Goal: Task Accomplishment & Management: Use online tool/utility

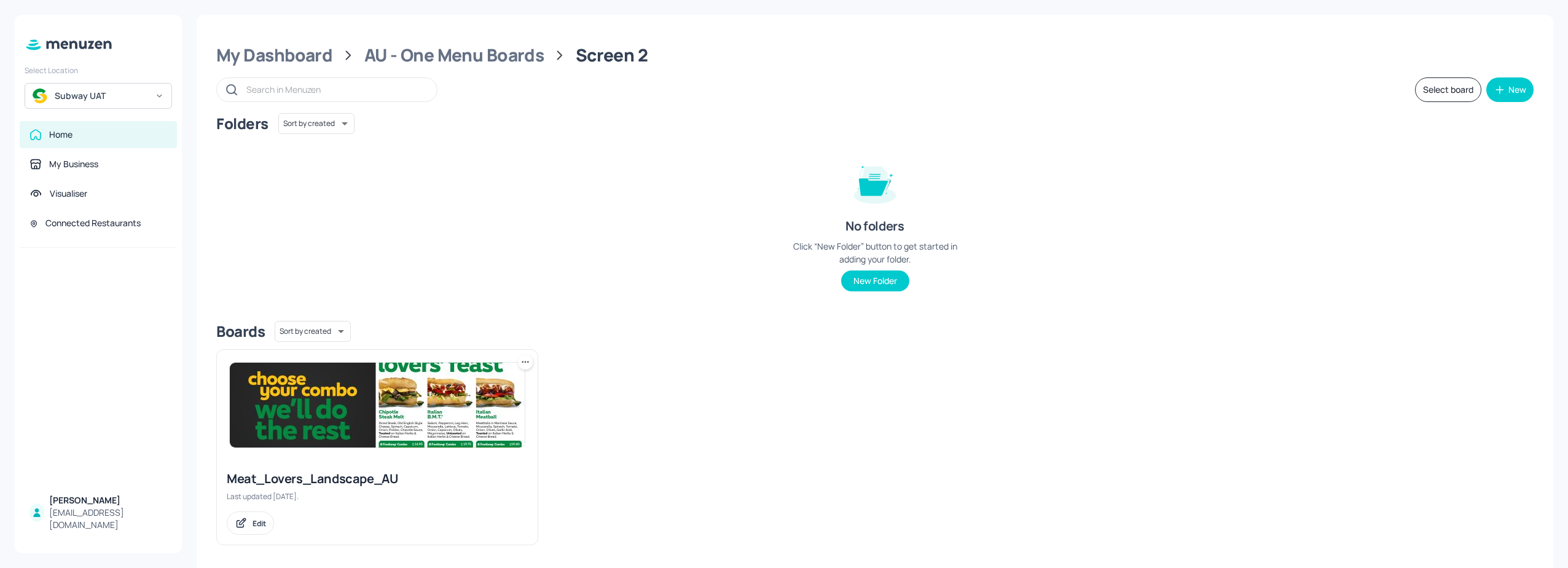
scroll to position [7, 0]
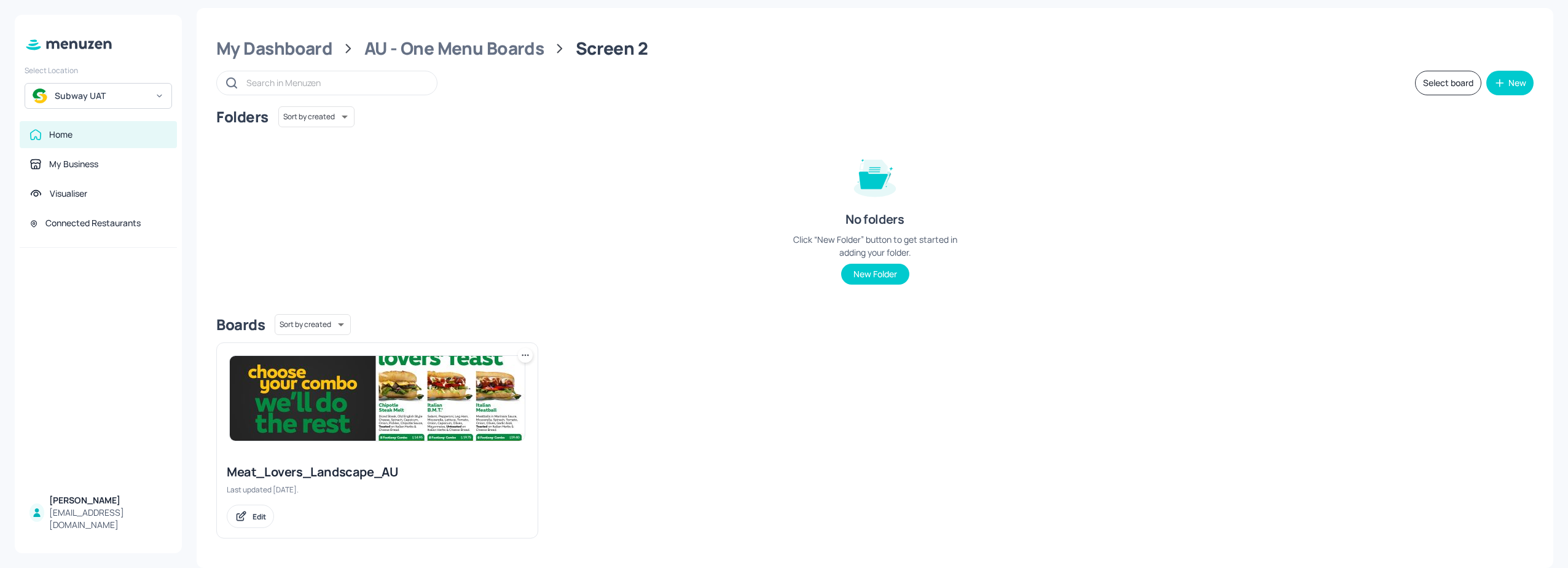
click at [309, 404] on img at bounding box center [377, 398] width 295 height 85
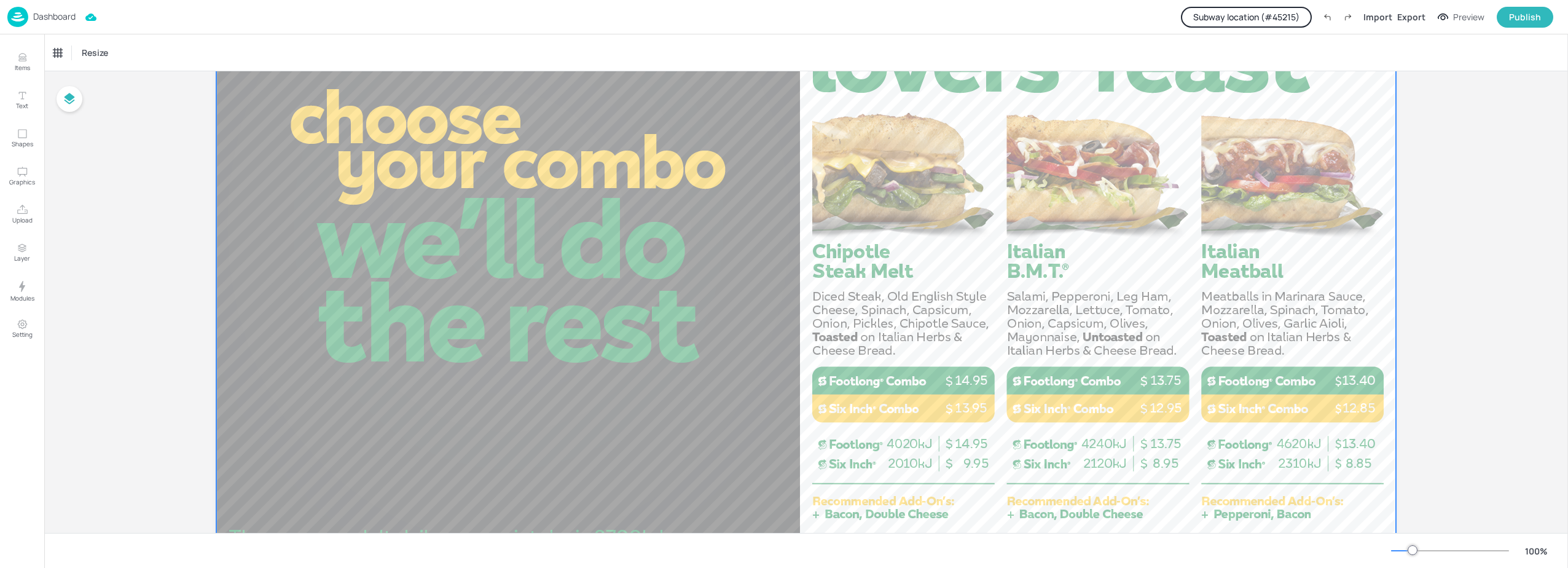
scroll to position [246, 0]
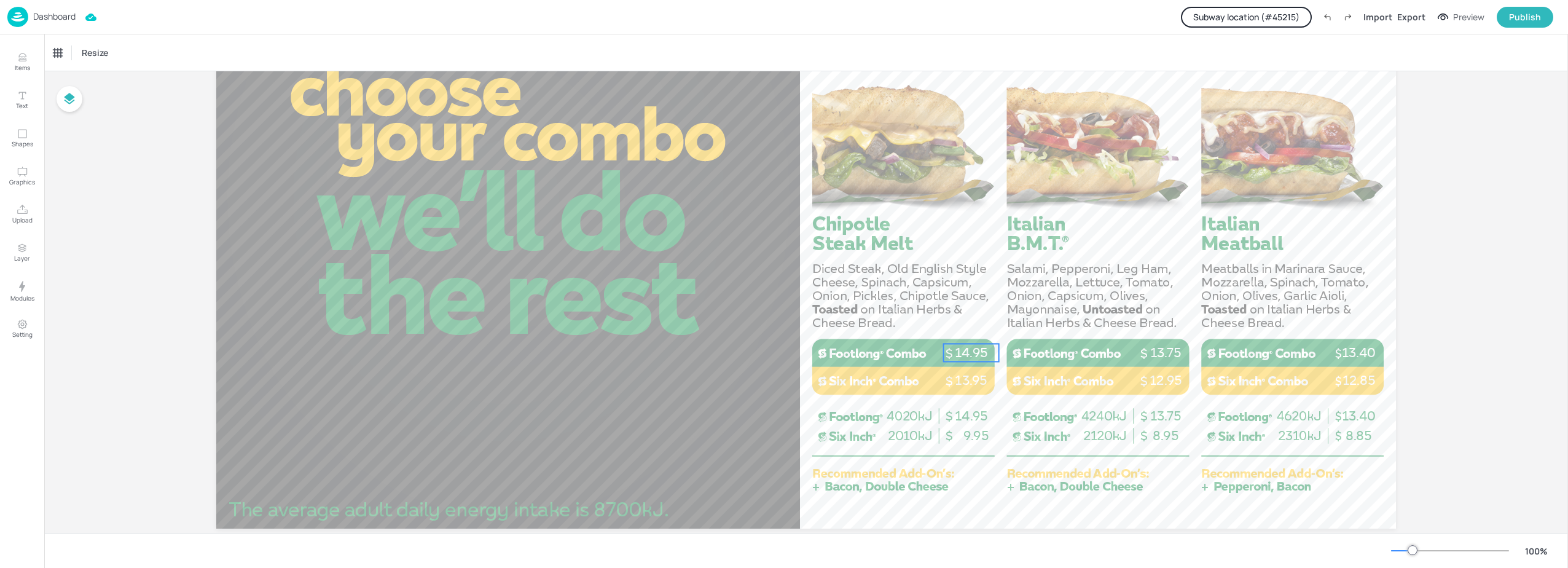
click at [918, 349] on p "14.95" at bounding box center [971, 353] width 55 height 18
click at [183, 50] on div "Subway-SixInchOfc" at bounding box center [148, 52] width 87 height 18
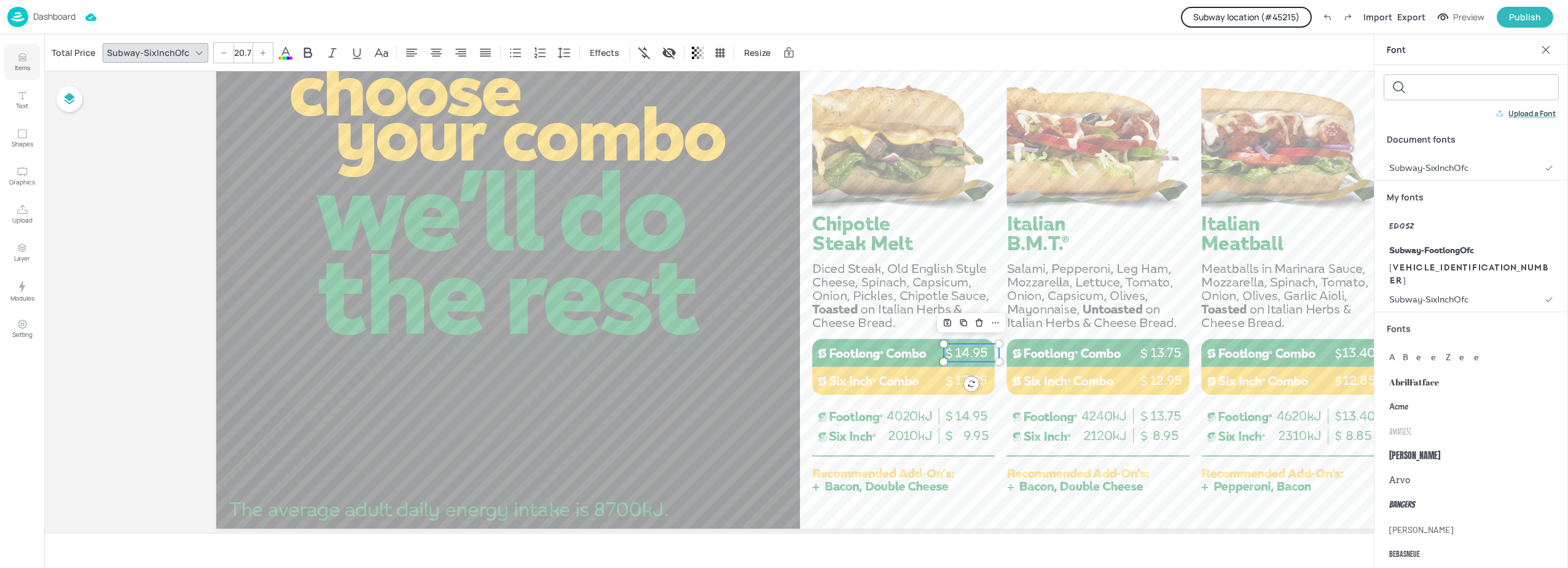
click at [25, 59] on icon "Items" at bounding box center [22, 57] width 12 height 12
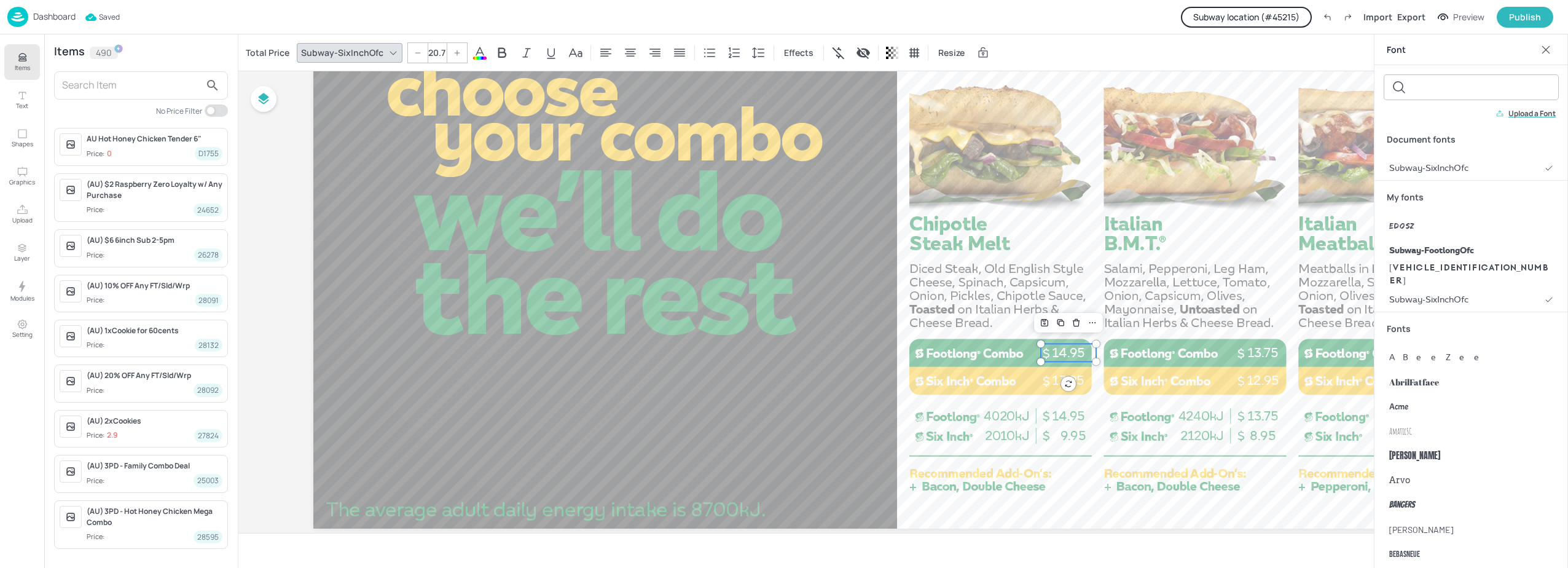
click at [389, 52] on icon at bounding box center [394, 53] width 10 height 10
click at [390, 52] on icon at bounding box center [394, 53] width 10 height 10
click at [140, 83] on input "text" at bounding box center [131, 85] width 138 height 20
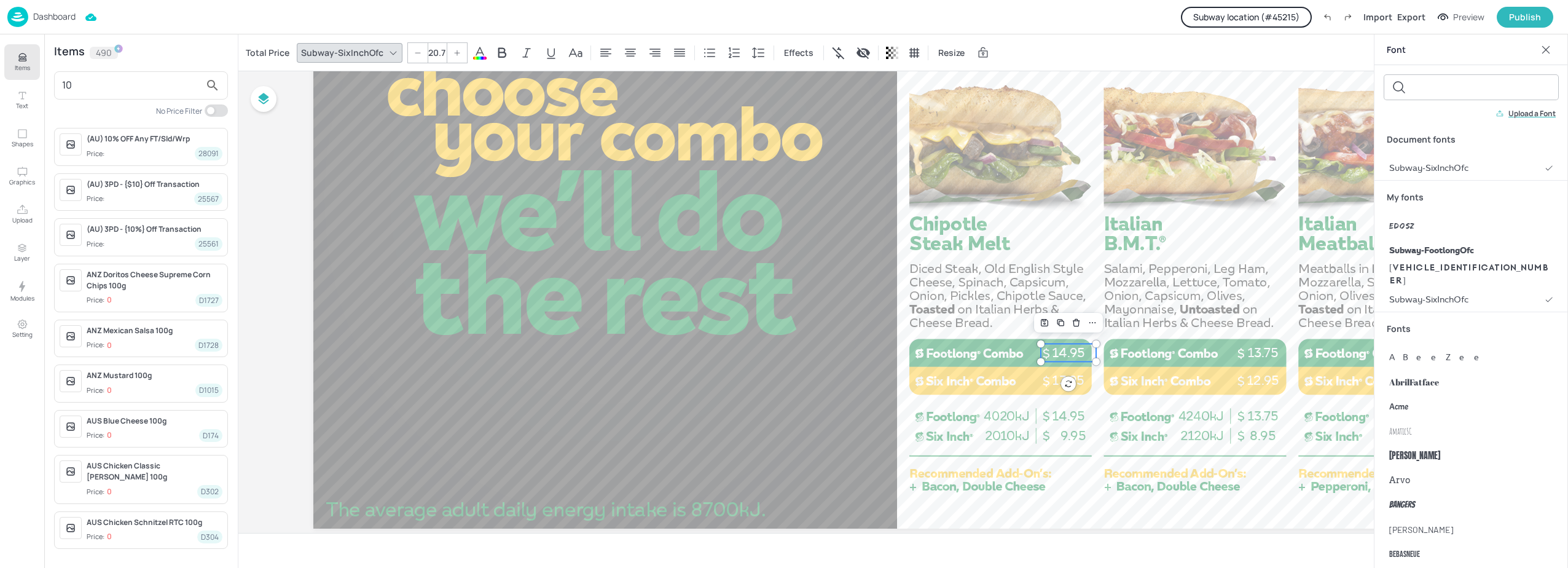
type input "1"
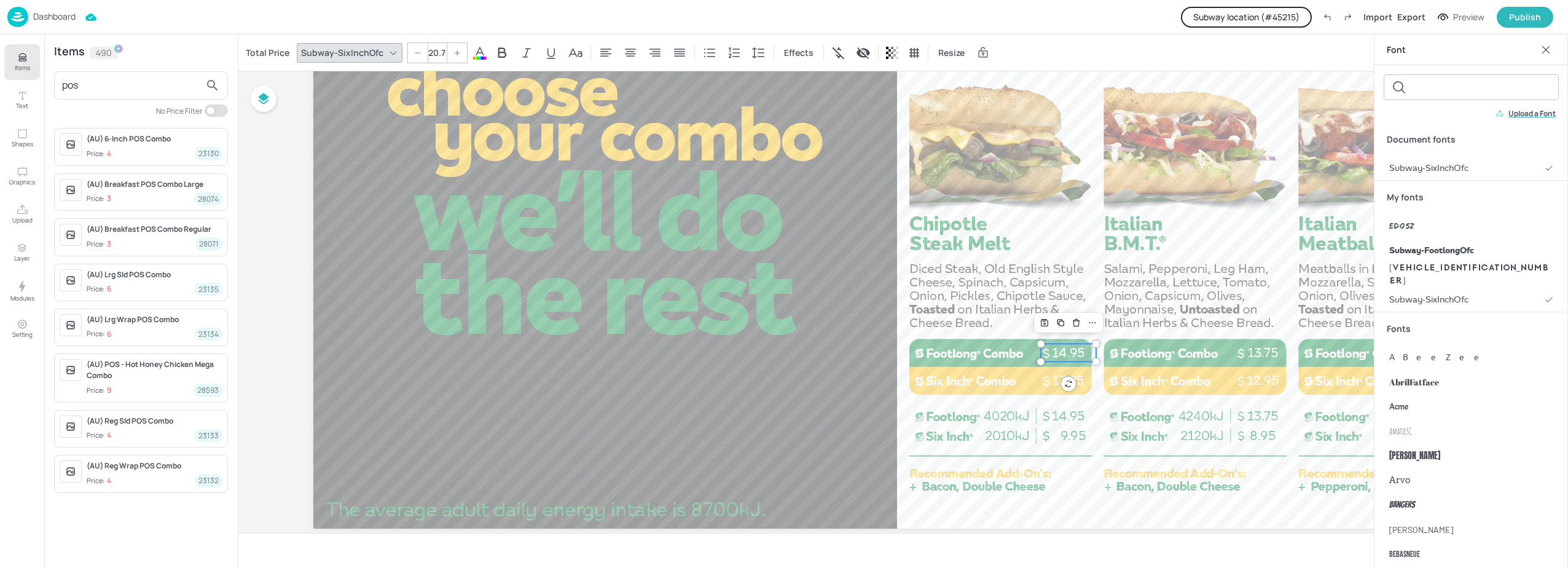
click at [99, 91] on input "pos" at bounding box center [131, 85] width 138 height 20
type input "p"
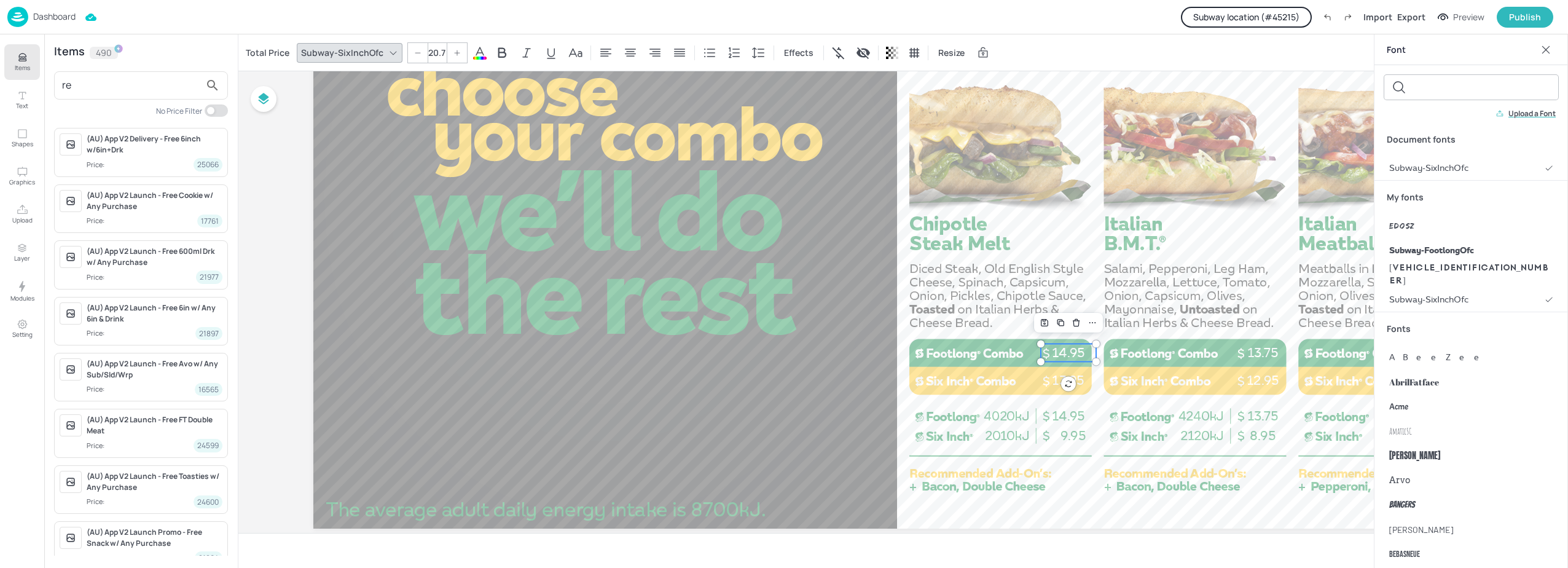
type input "r"
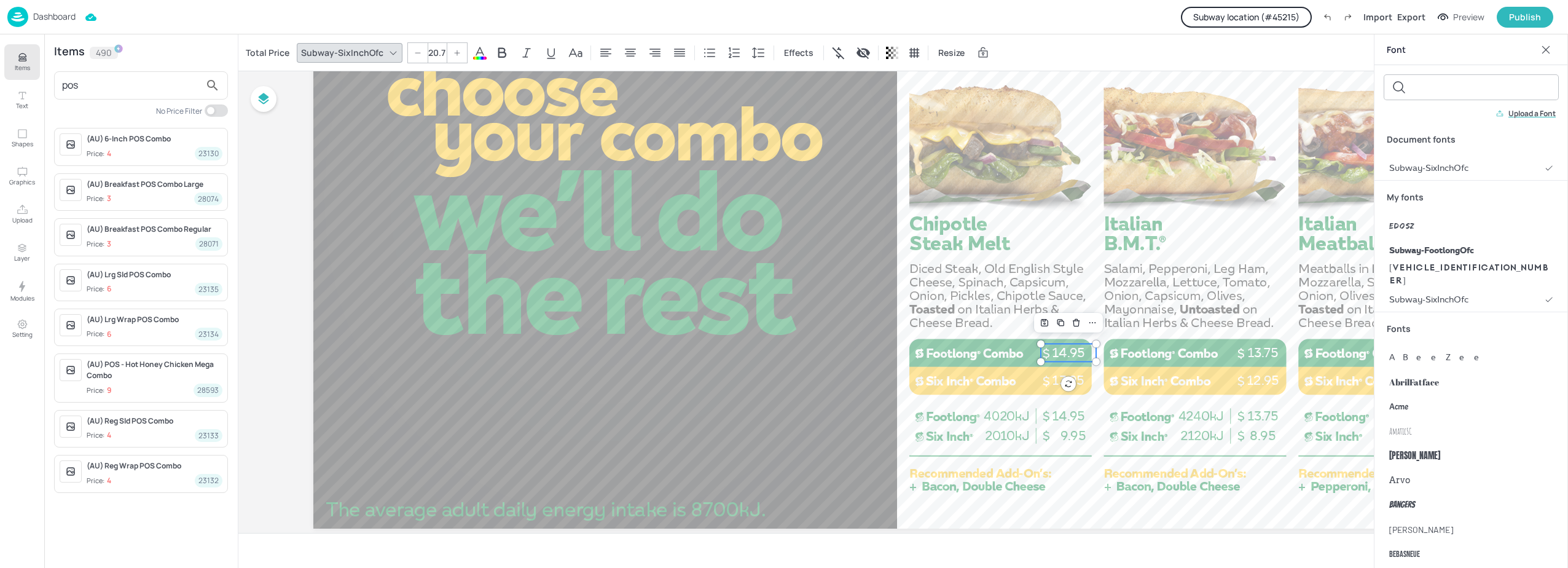
type input "pos"
click at [918, 49] on icon at bounding box center [1546, 49] width 8 height 8
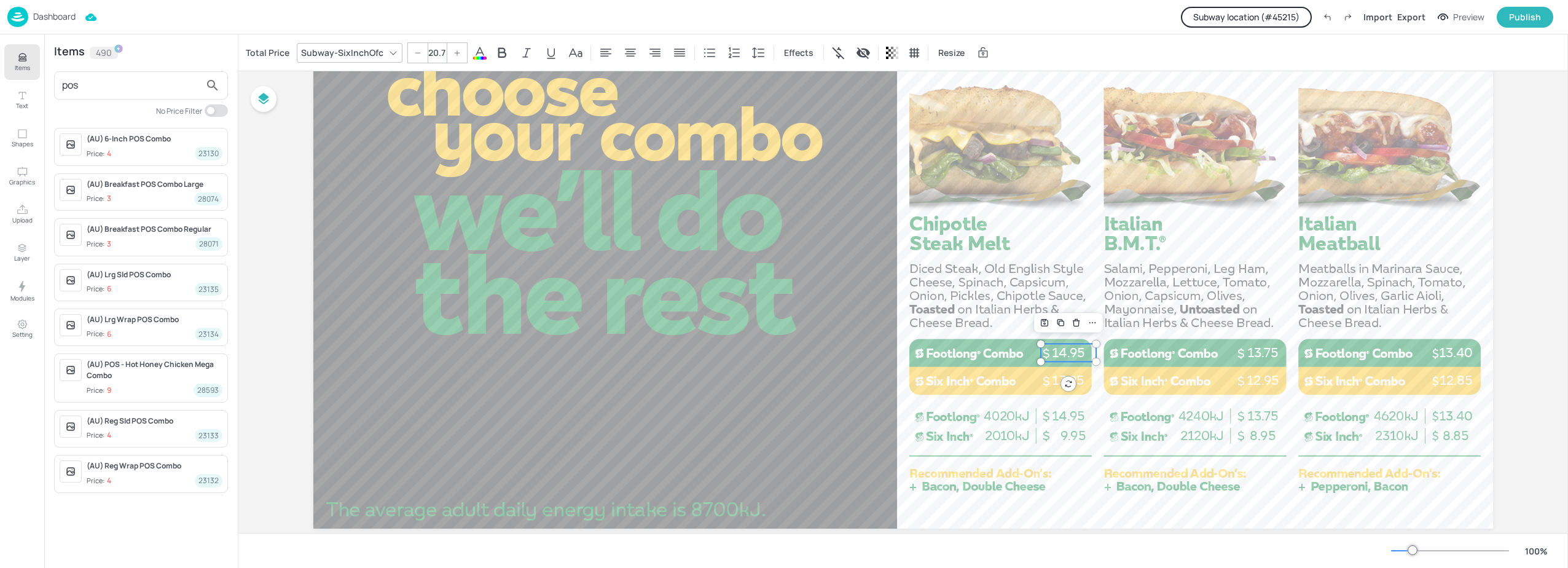
click at [918, 337] on div at bounding box center [903, 197] width 1179 height 664
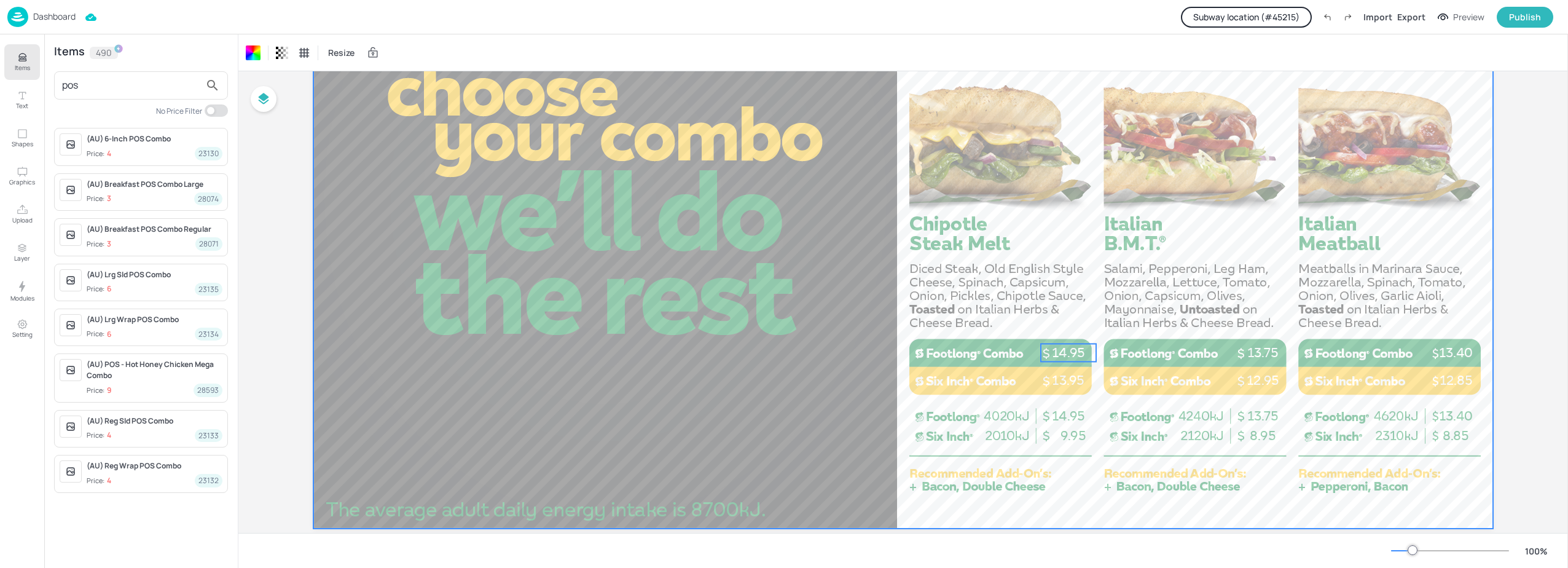
click at [918, 356] on p "14.95" at bounding box center [1069, 353] width 55 height 18
